Goal: Information Seeking & Learning: Learn about a topic

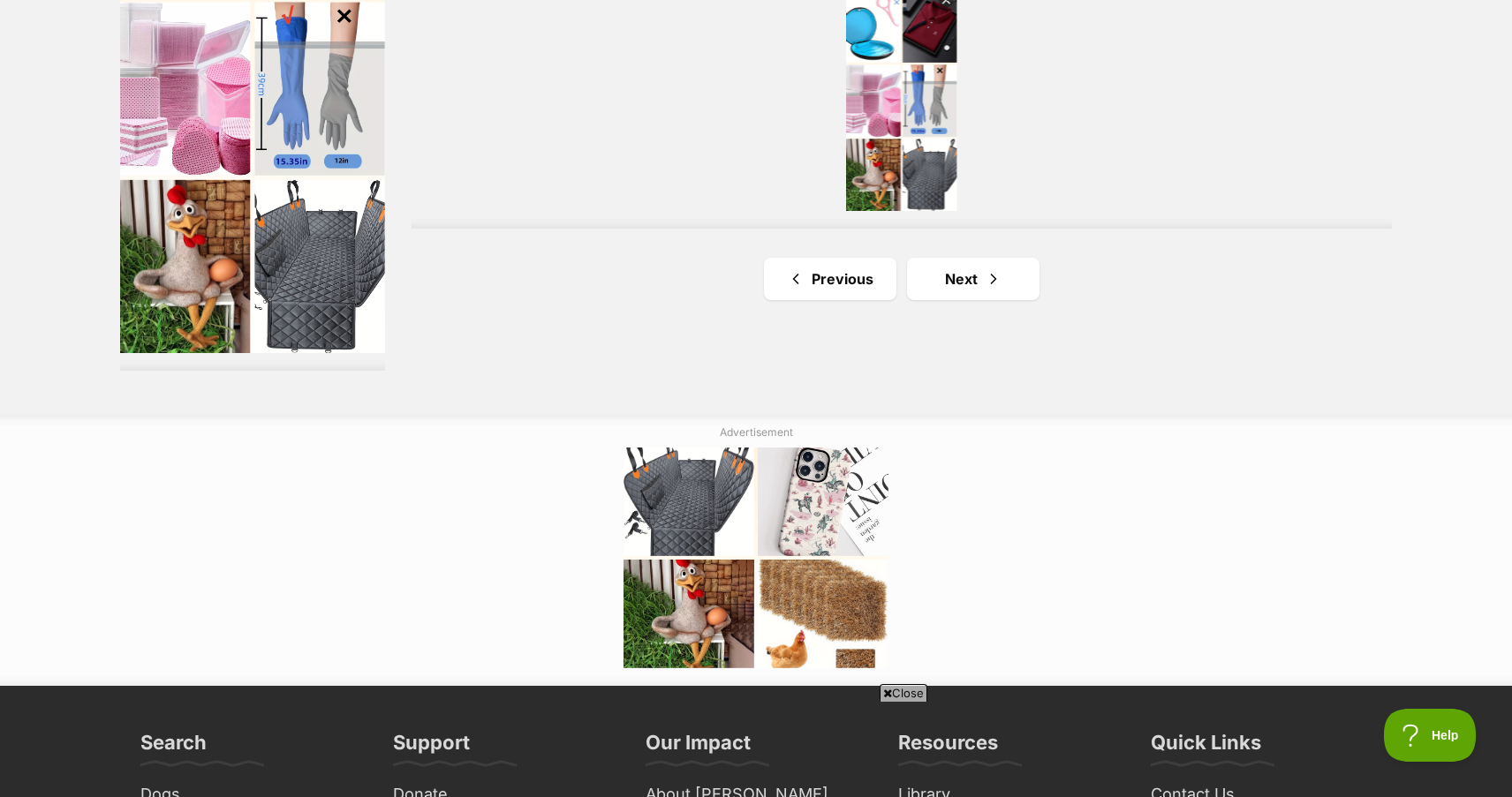
scroll to position [3267, 0]
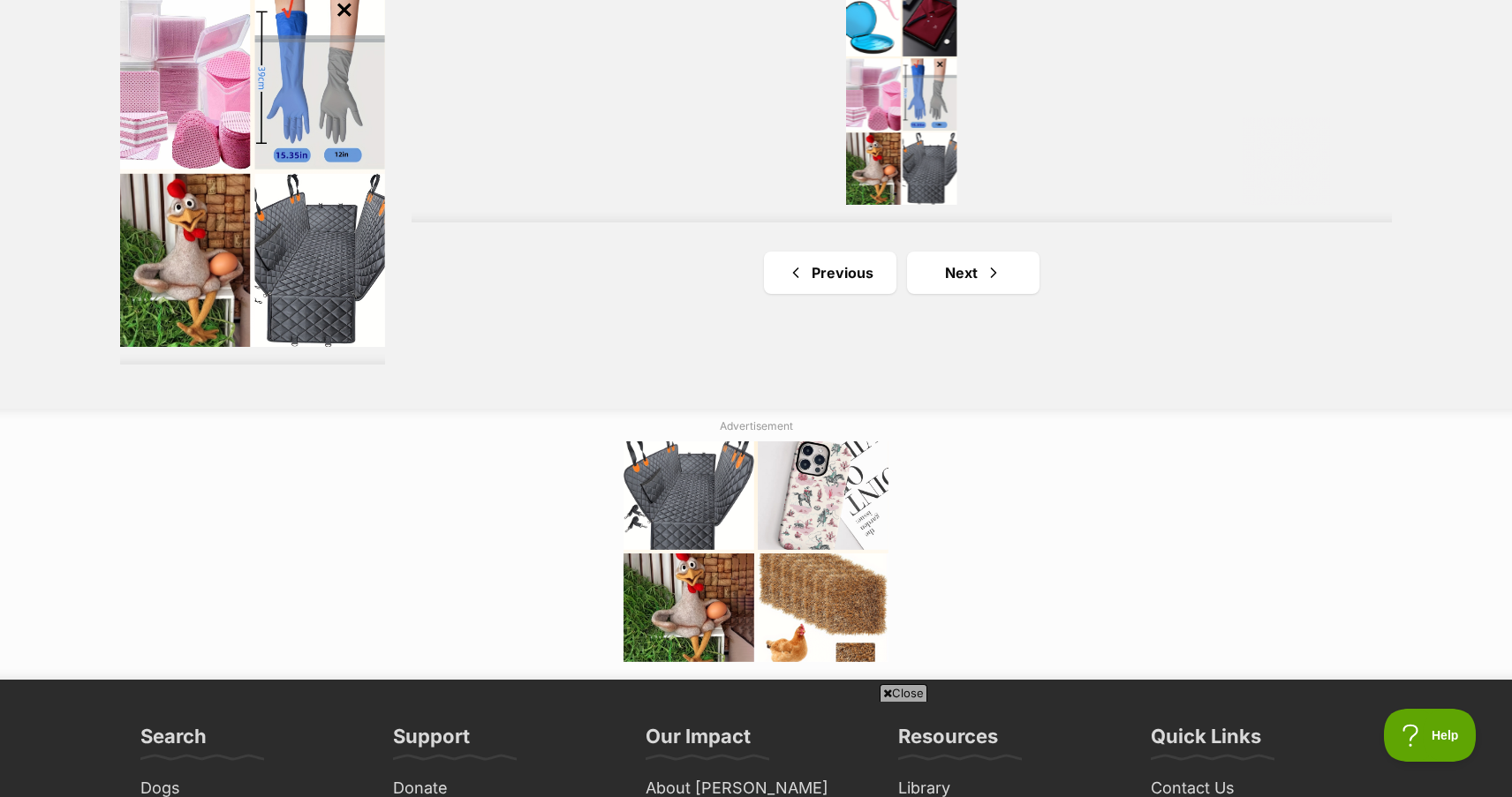
click at [991, 281] on span "Next page" at bounding box center [993, 274] width 18 height 22
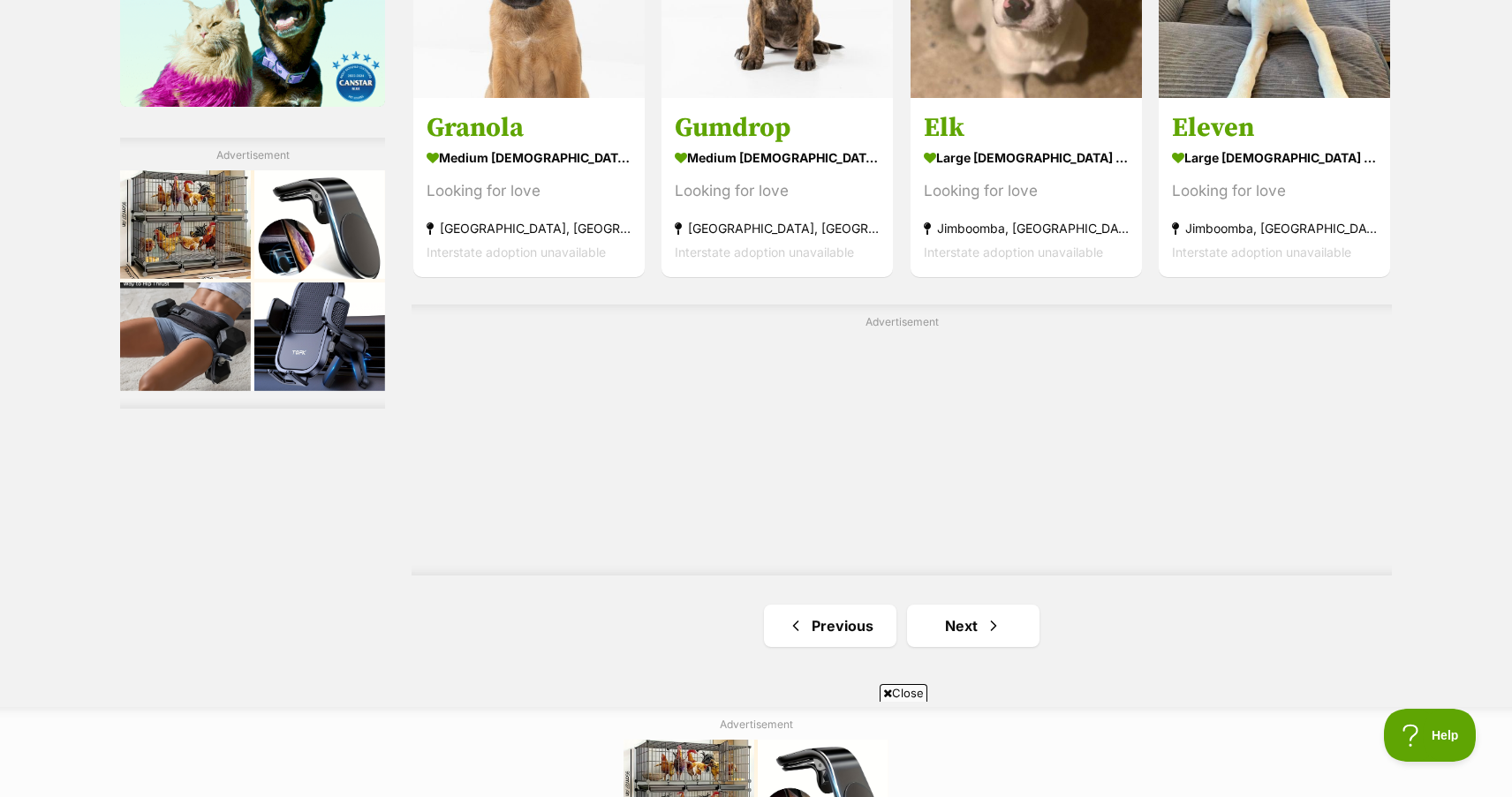
scroll to position [3003, 0]
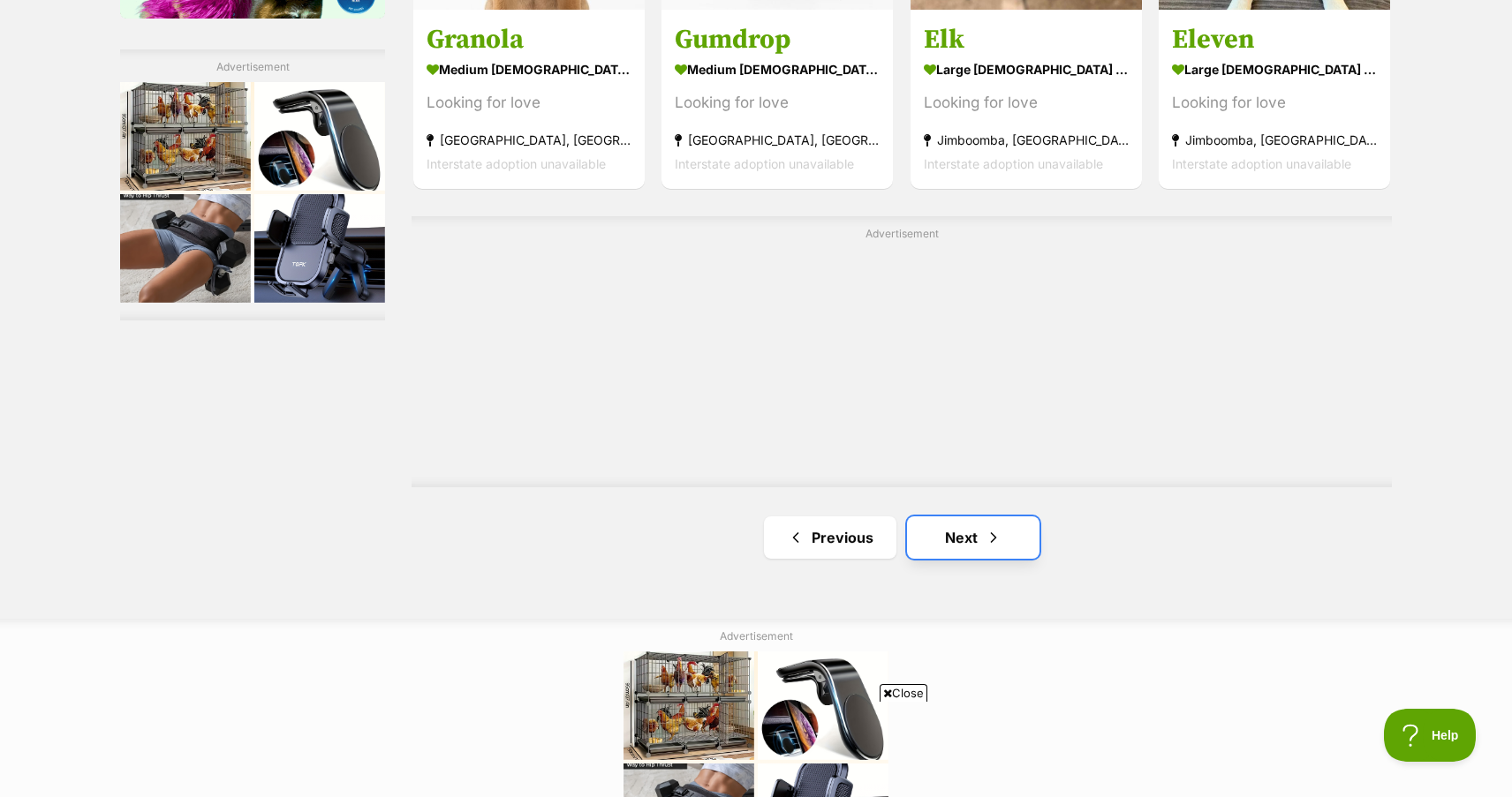
click at [972, 537] on link "Next" at bounding box center [973, 537] width 132 height 42
